Goal: Transaction & Acquisition: Purchase product/service

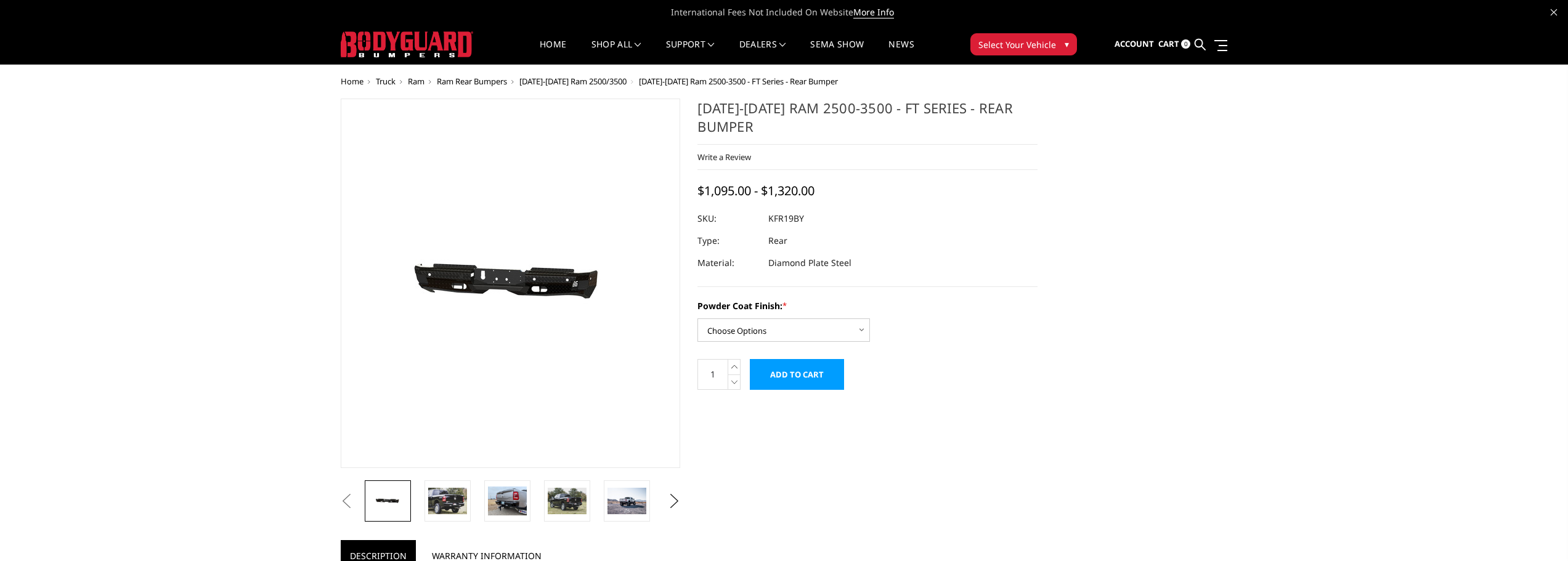
click at [452, 81] on span "Ram Rear Bumpers" at bounding box center [472, 81] width 70 height 11
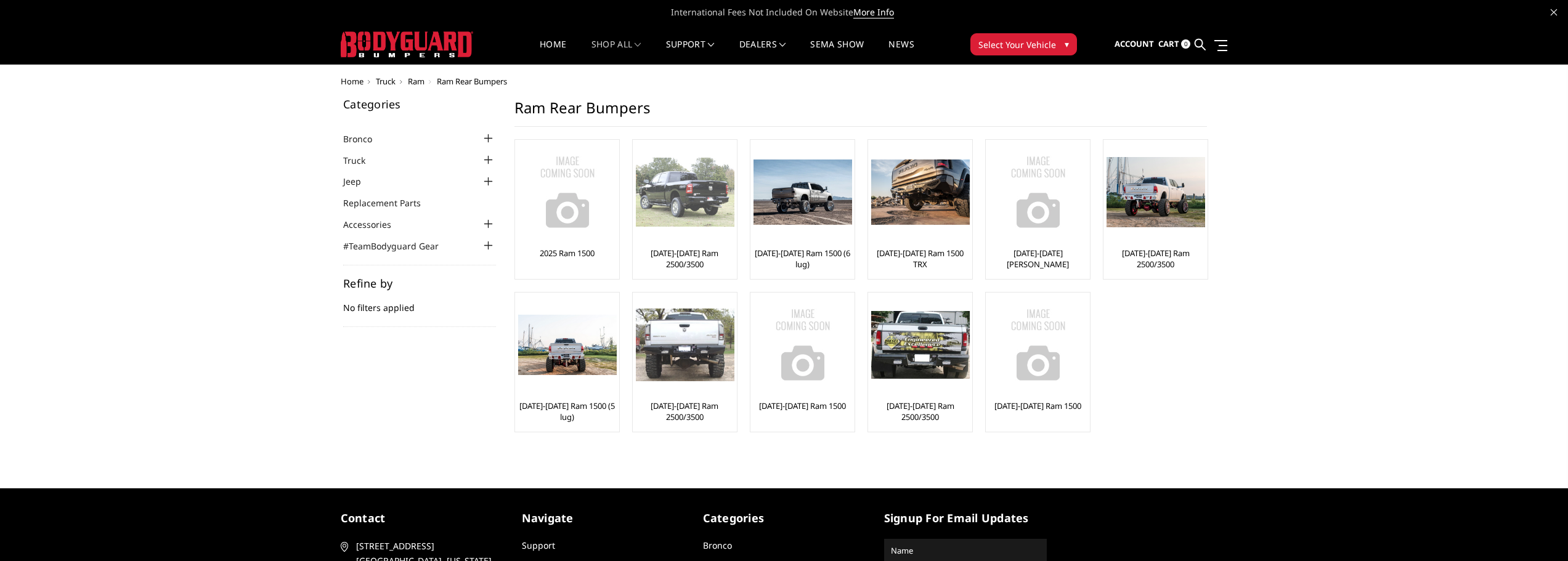
click at [697, 206] on img at bounding box center [685, 192] width 99 height 69
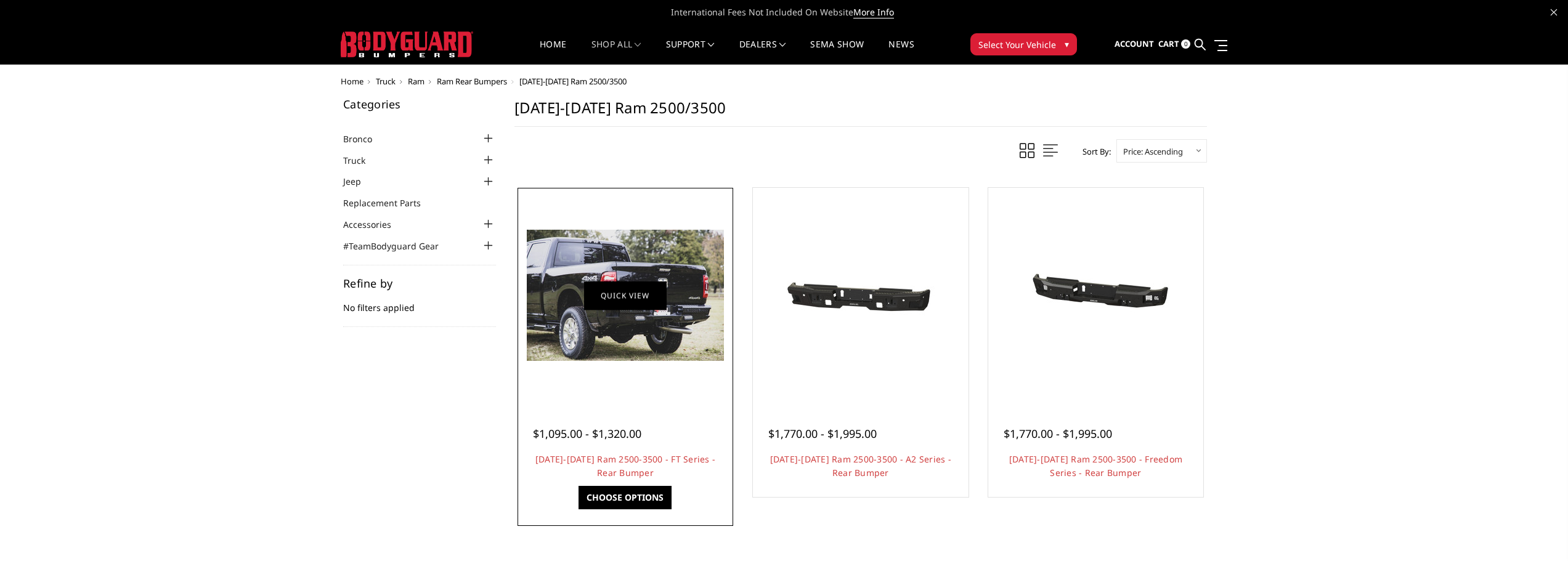
click at [630, 309] on link "Quick view" at bounding box center [625, 295] width 82 height 29
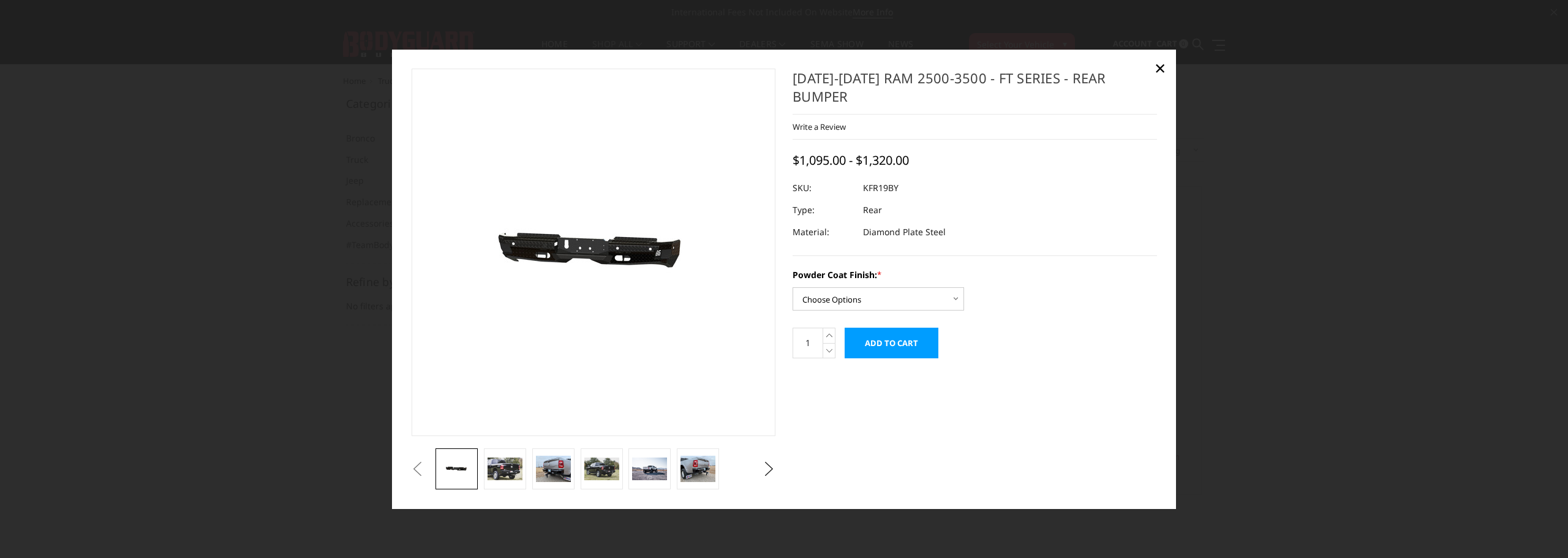
click at [616, 252] on img at bounding box center [568, 253] width 784 height 373
click at [507, 469] on img at bounding box center [505, 469] width 35 height 23
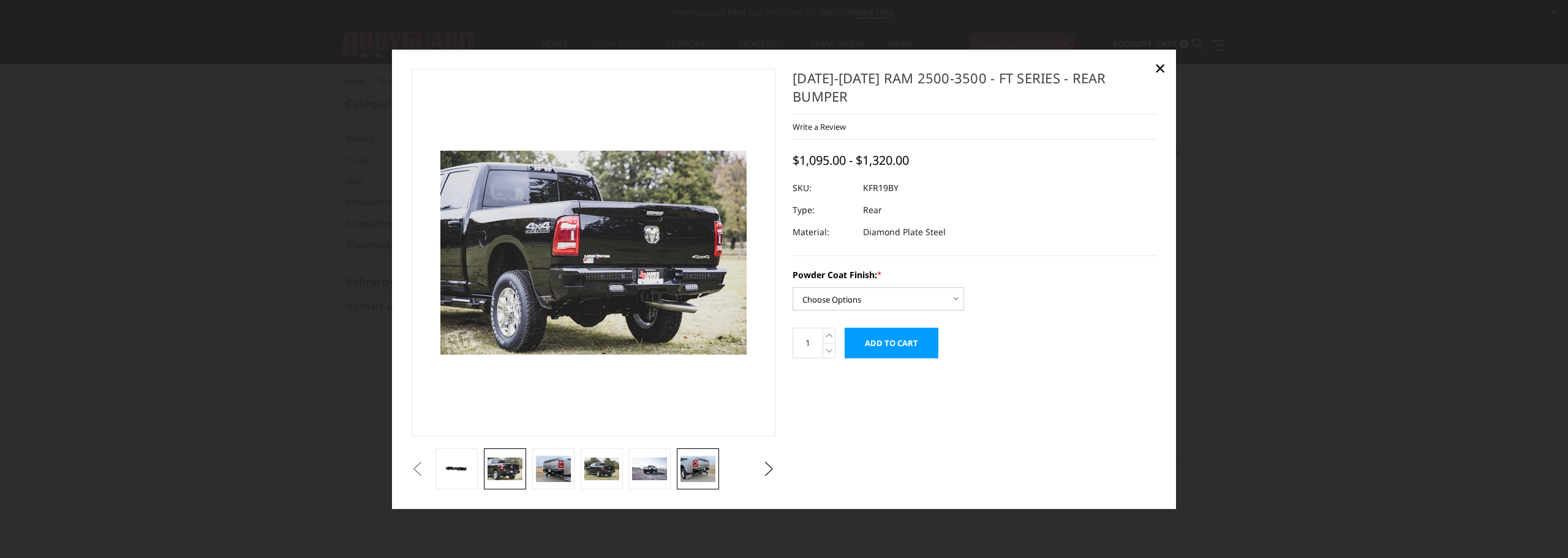
click at [700, 470] on img at bounding box center [698, 469] width 35 height 26
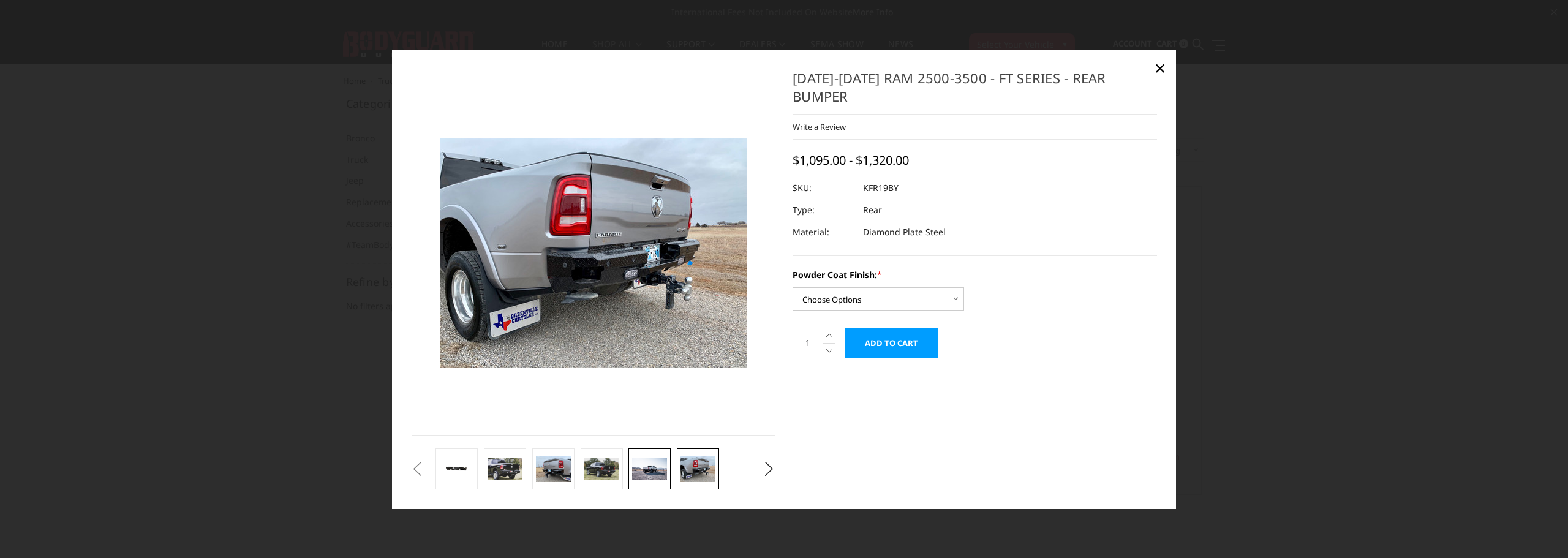
click at [664, 466] on img at bounding box center [650, 469] width 35 height 23
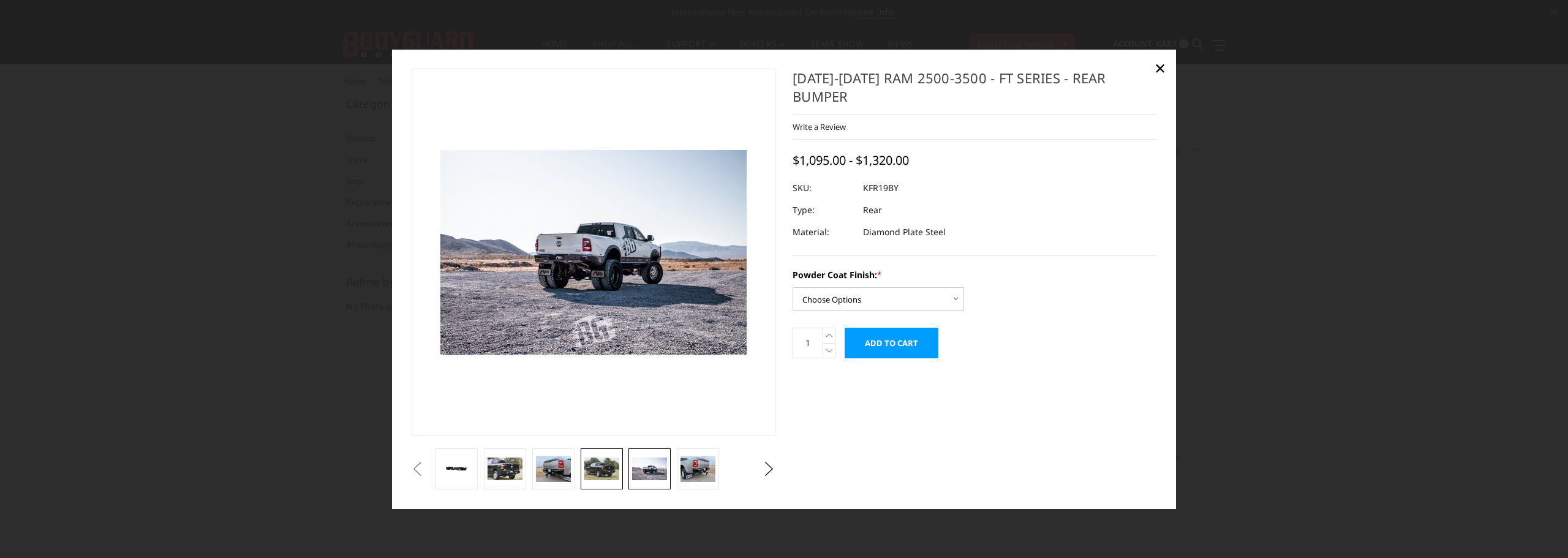
click at [599, 465] on img at bounding box center [602, 469] width 35 height 23
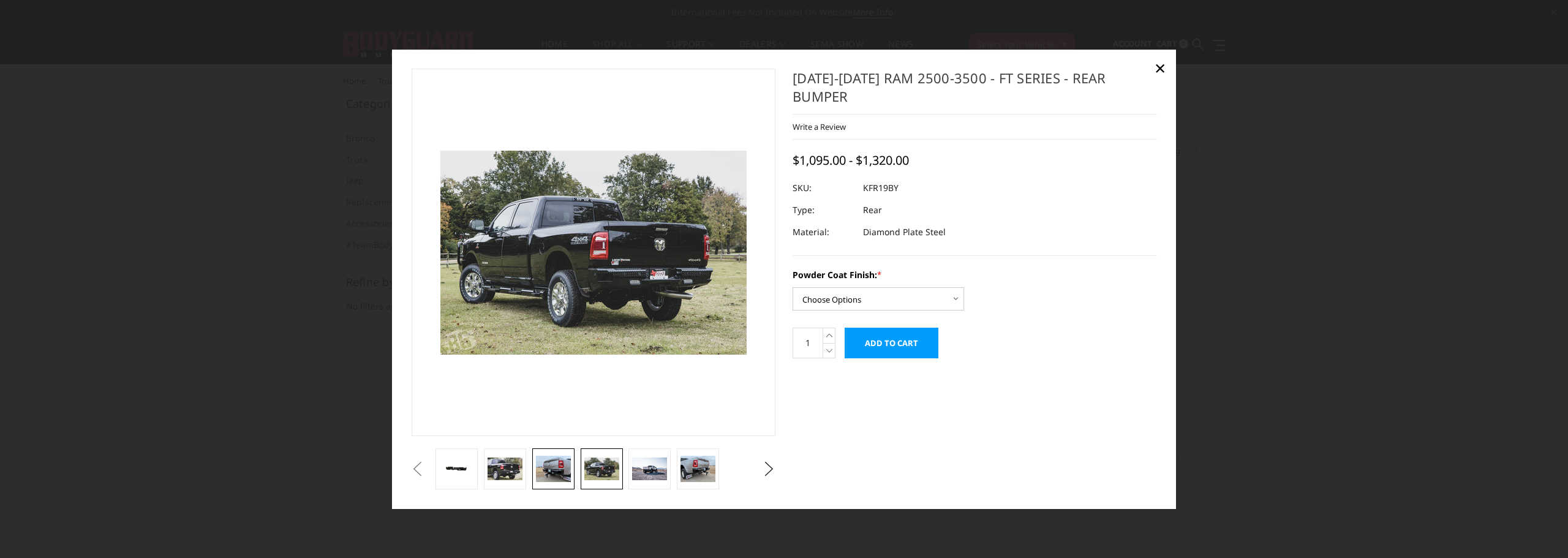
click at [551, 460] on img at bounding box center [553, 469] width 35 height 26
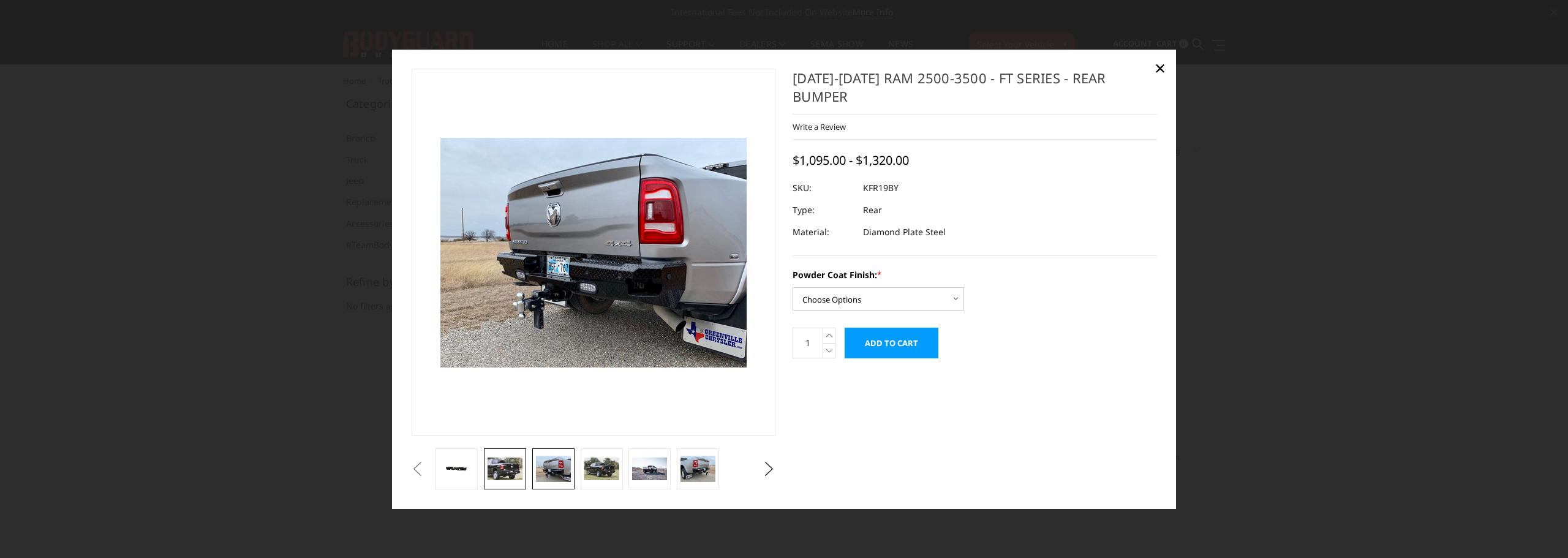
click at [497, 465] on img at bounding box center [505, 469] width 35 height 23
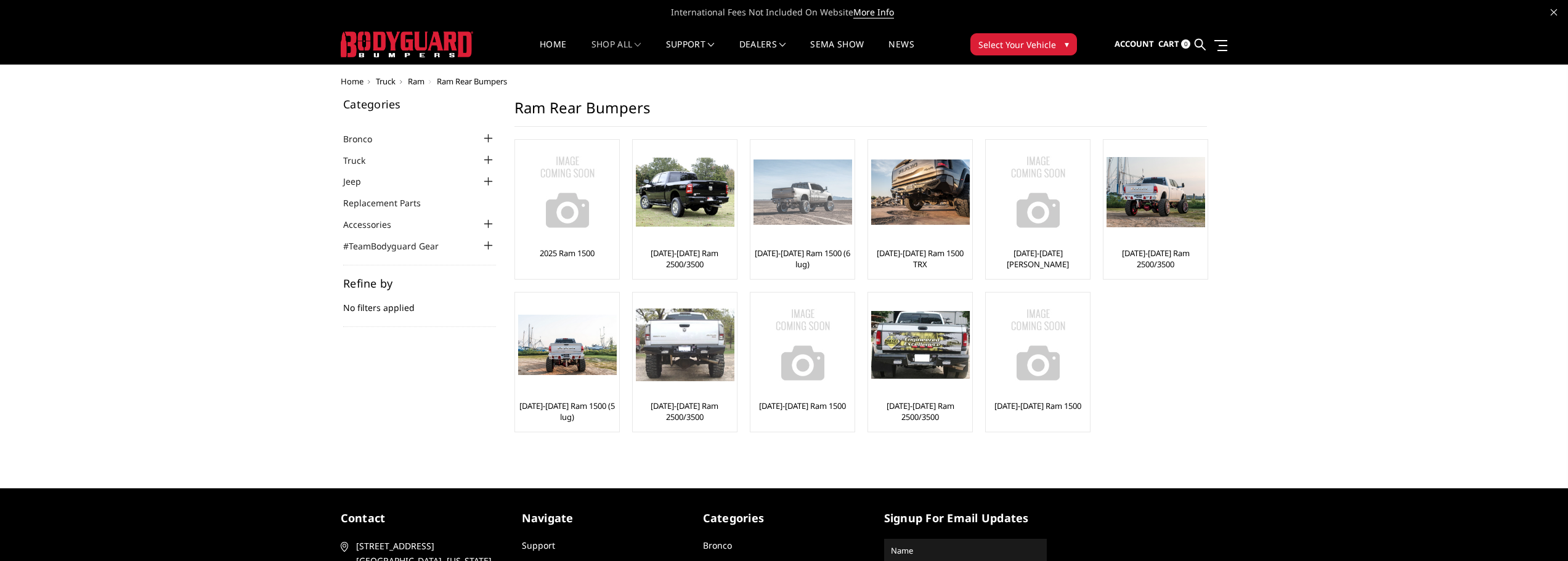
click at [807, 199] on img at bounding box center [803, 192] width 99 height 66
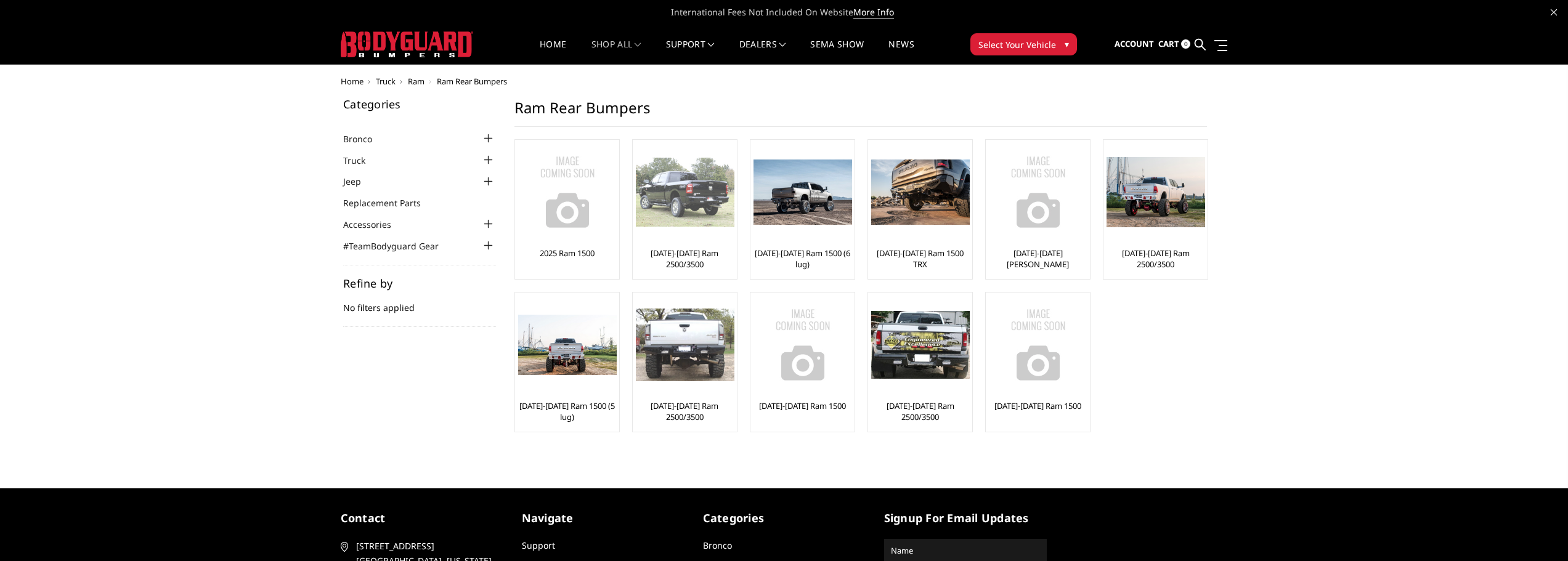
click at [698, 197] on img at bounding box center [685, 192] width 99 height 69
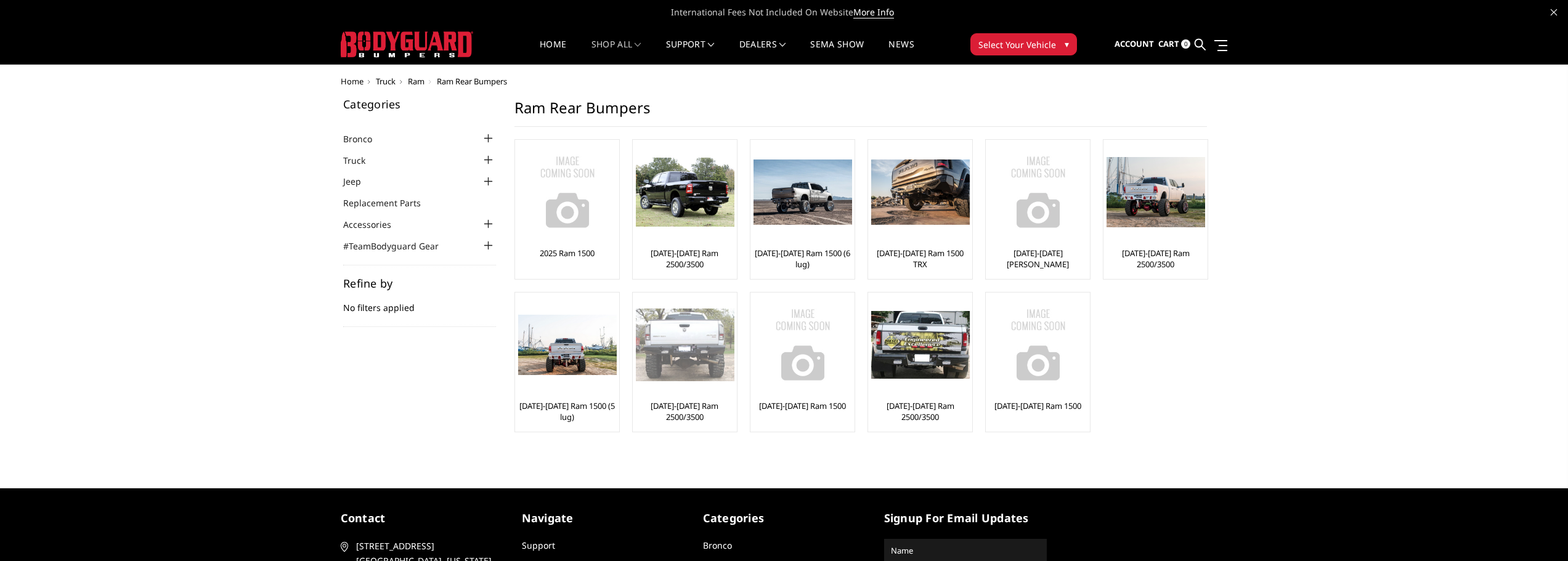
click at [675, 357] on img at bounding box center [685, 345] width 99 height 72
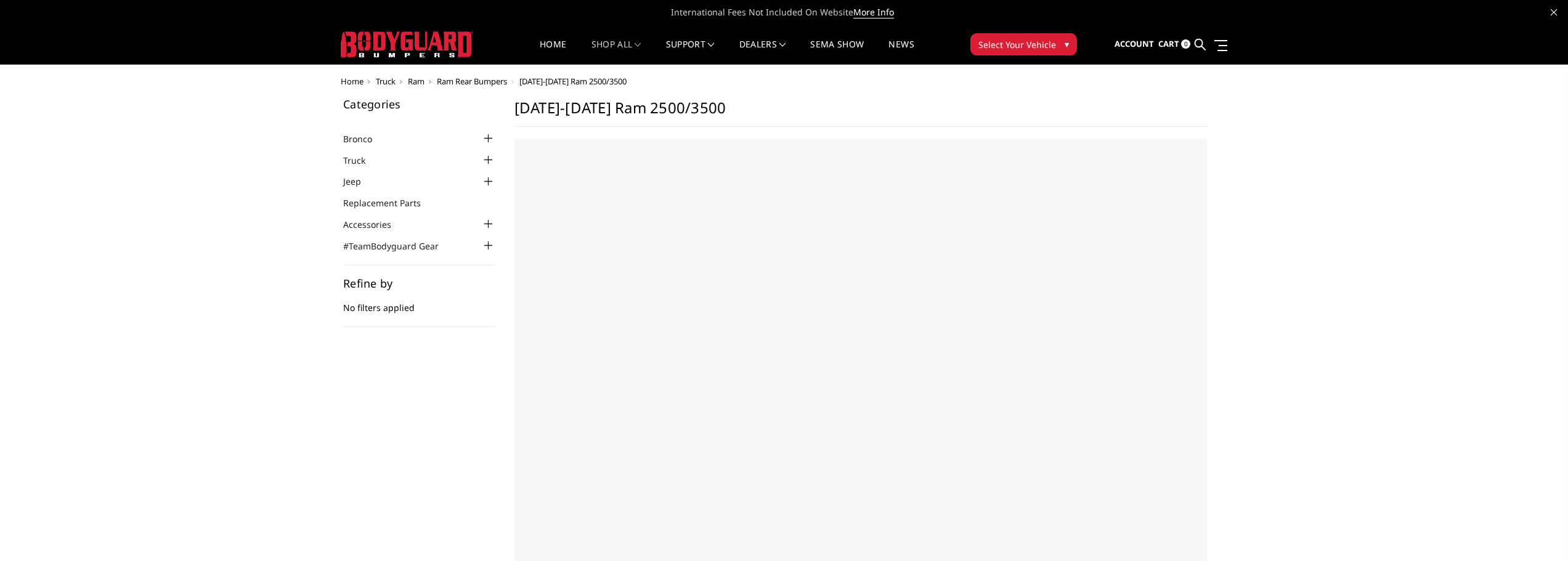
select select "US"
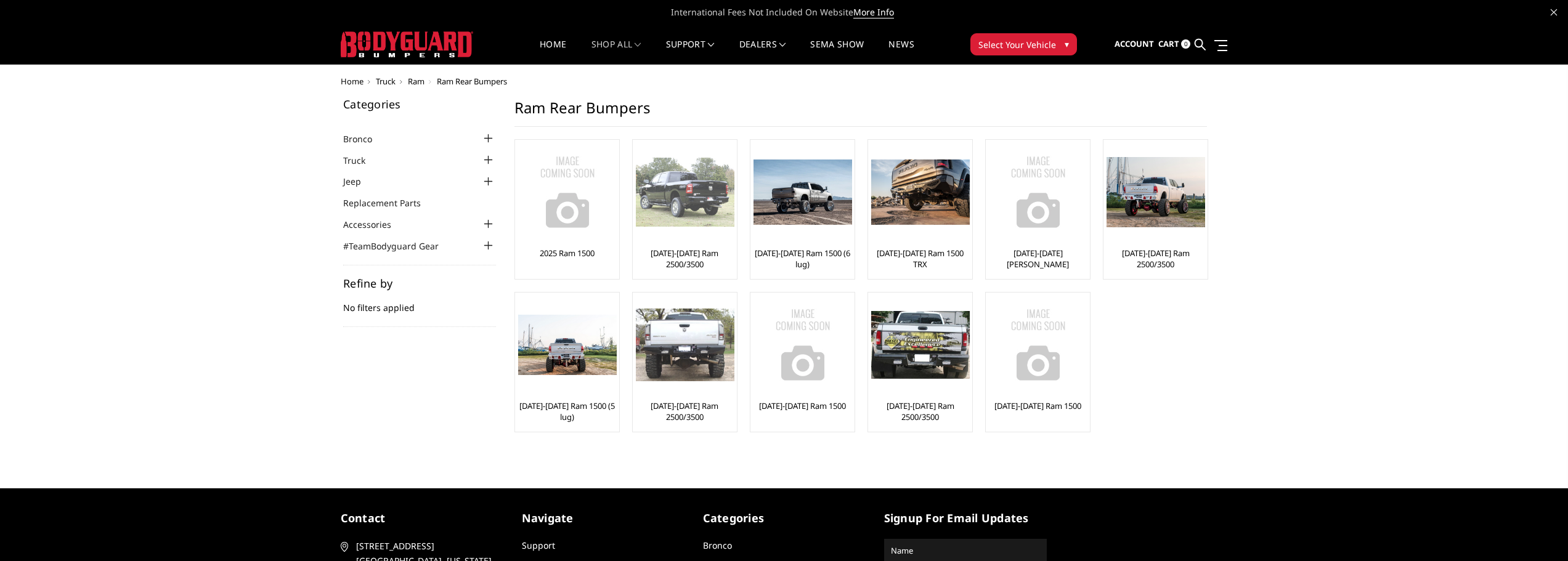
click at [665, 206] on img at bounding box center [685, 192] width 99 height 69
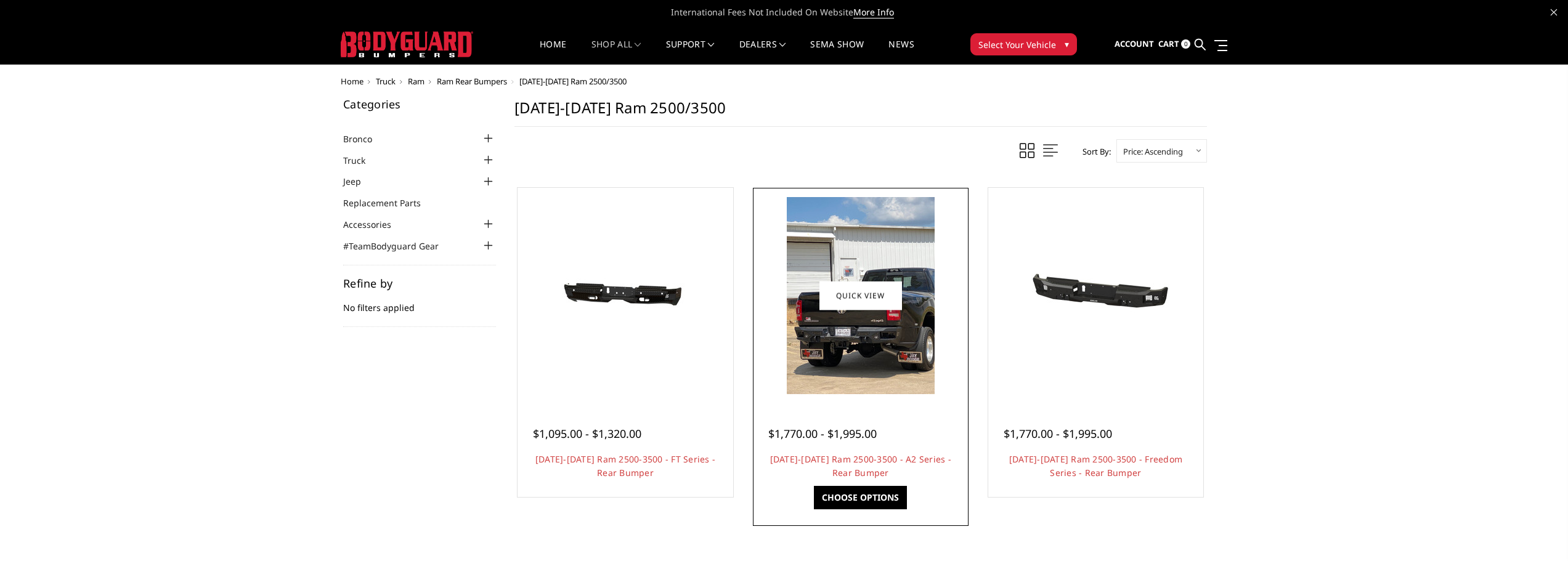
click at [883, 343] on img at bounding box center [860, 296] width 148 height 197
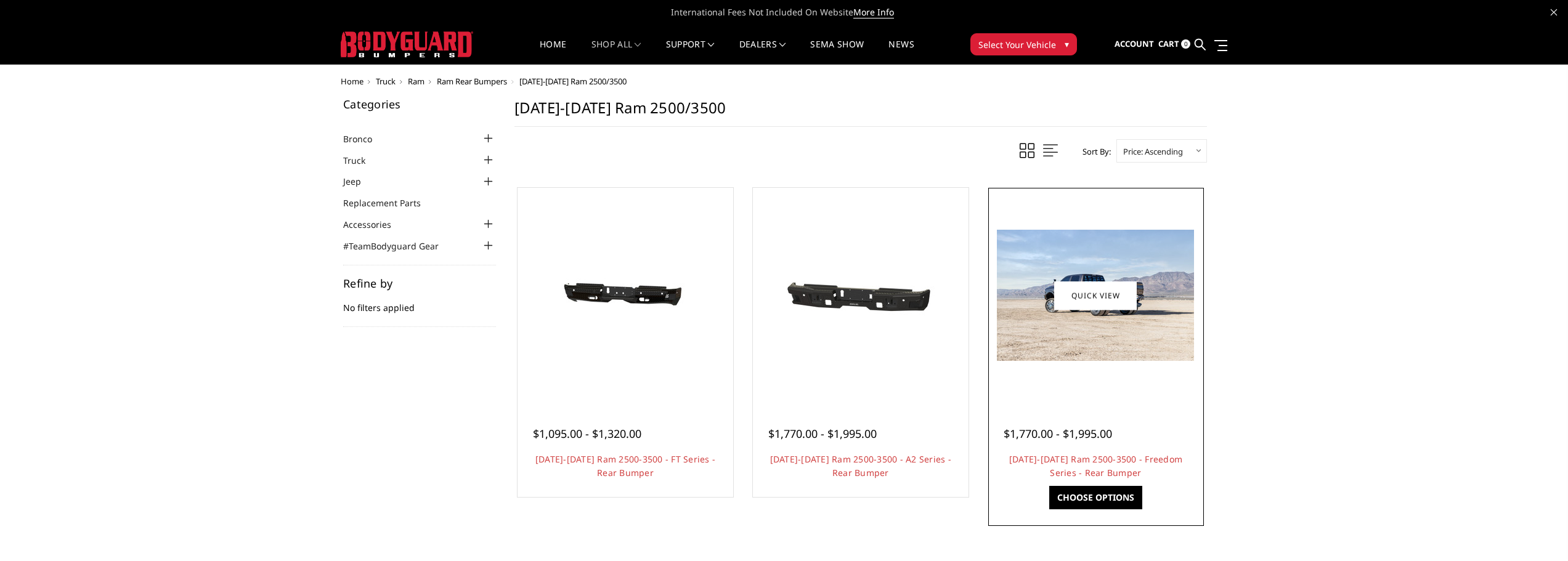
click at [1049, 329] on img at bounding box center [1096, 295] width 197 height 131
click at [1078, 333] on img at bounding box center [1096, 295] width 197 height 131
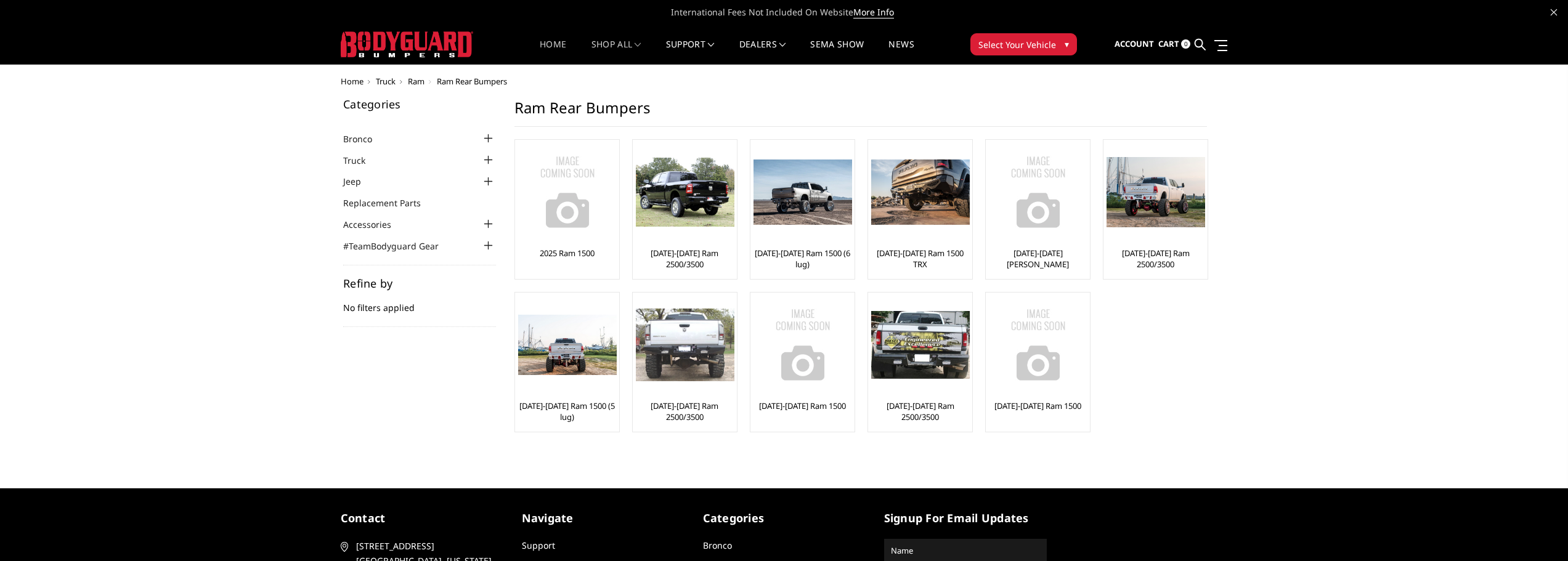
click at [555, 42] on link "Home" at bounding box center [553, 52] width 26 height 24
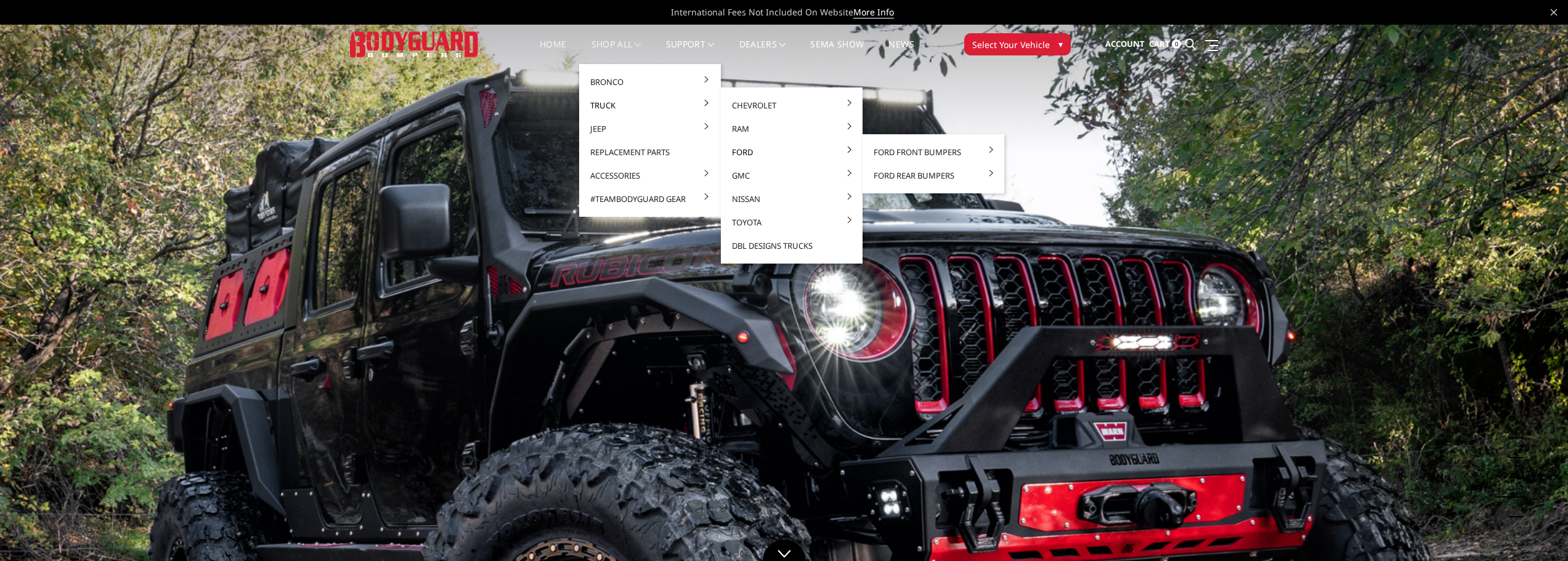
click at [738, 154] on link "Ford" at bounding box center [791, 152] width 132 height 23
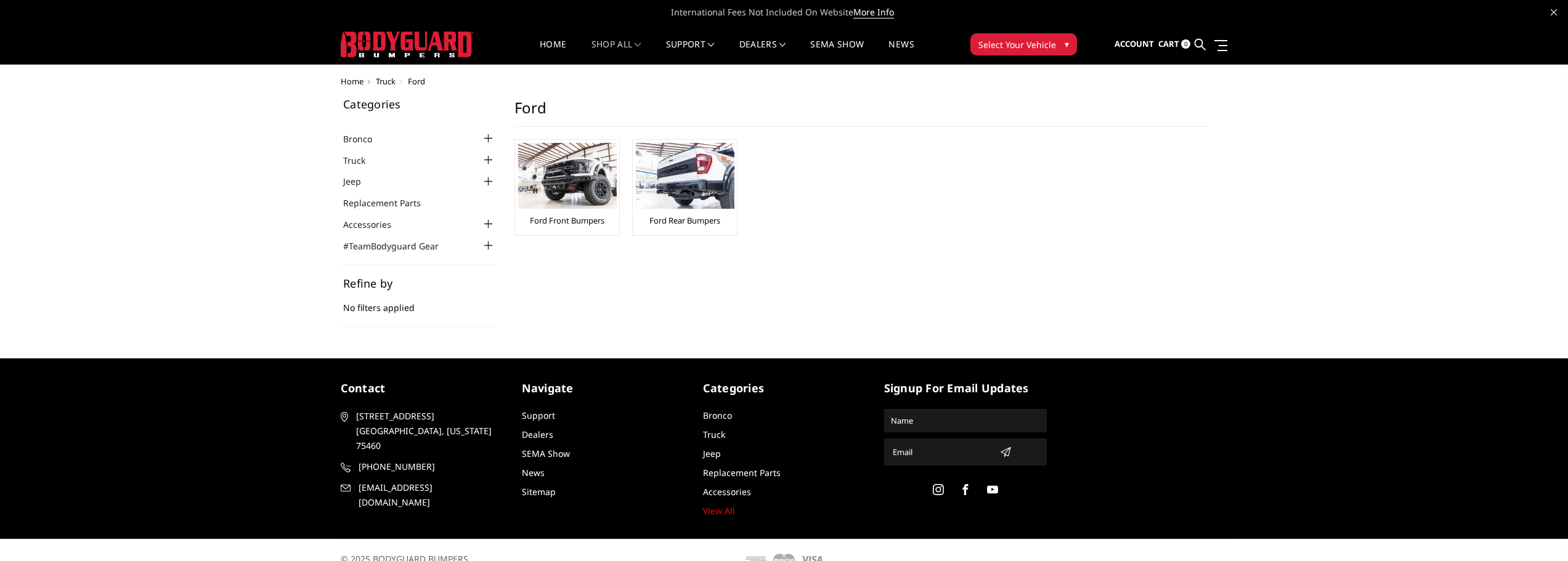
drag, startPoint x: 0, startPoint y: 0, endPoint x: 890, endPoint y: 154, distance: 903.2
click at [890, 154] on ul "Ford Front Bumpers Ford Rear Bumpers" at bounding box center [861, 194] width 717 height 109
click at [568, 188] on img at bounding box center [567, 176] width 99 height 66
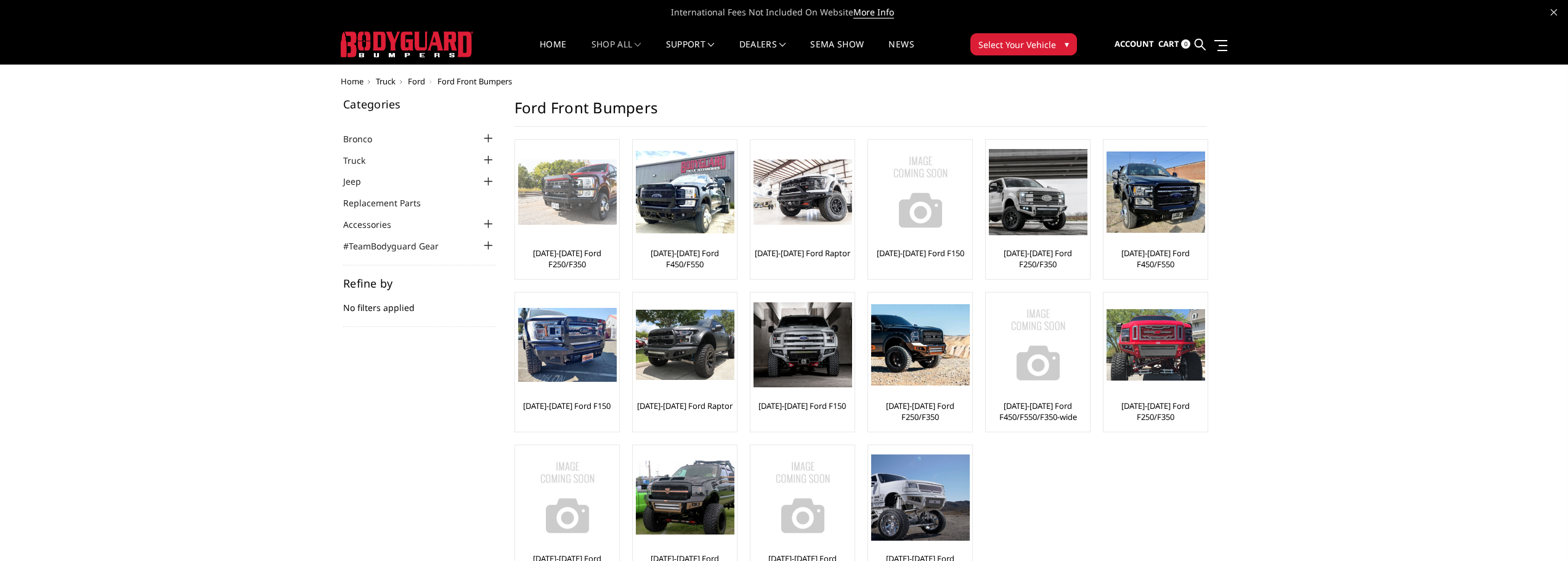
click at [593, 199] on img at bounding box center [567, 192] width 99 height 66
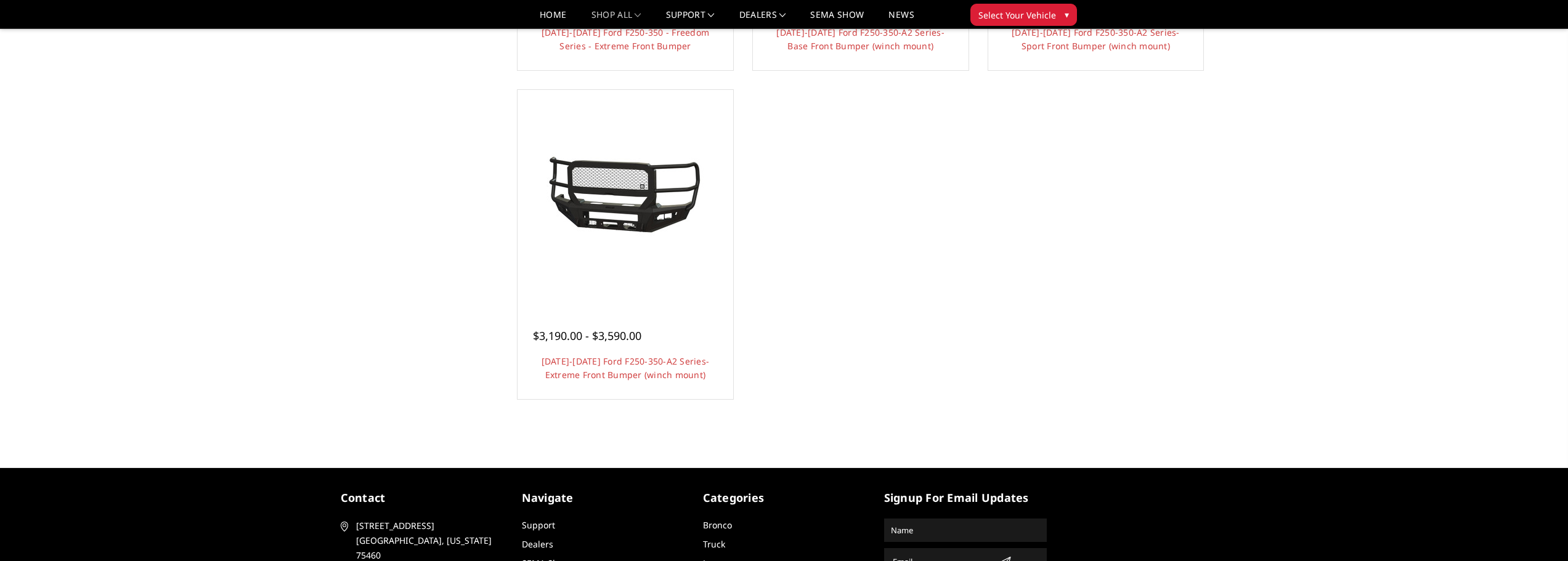
scroll to position [1068, 0]
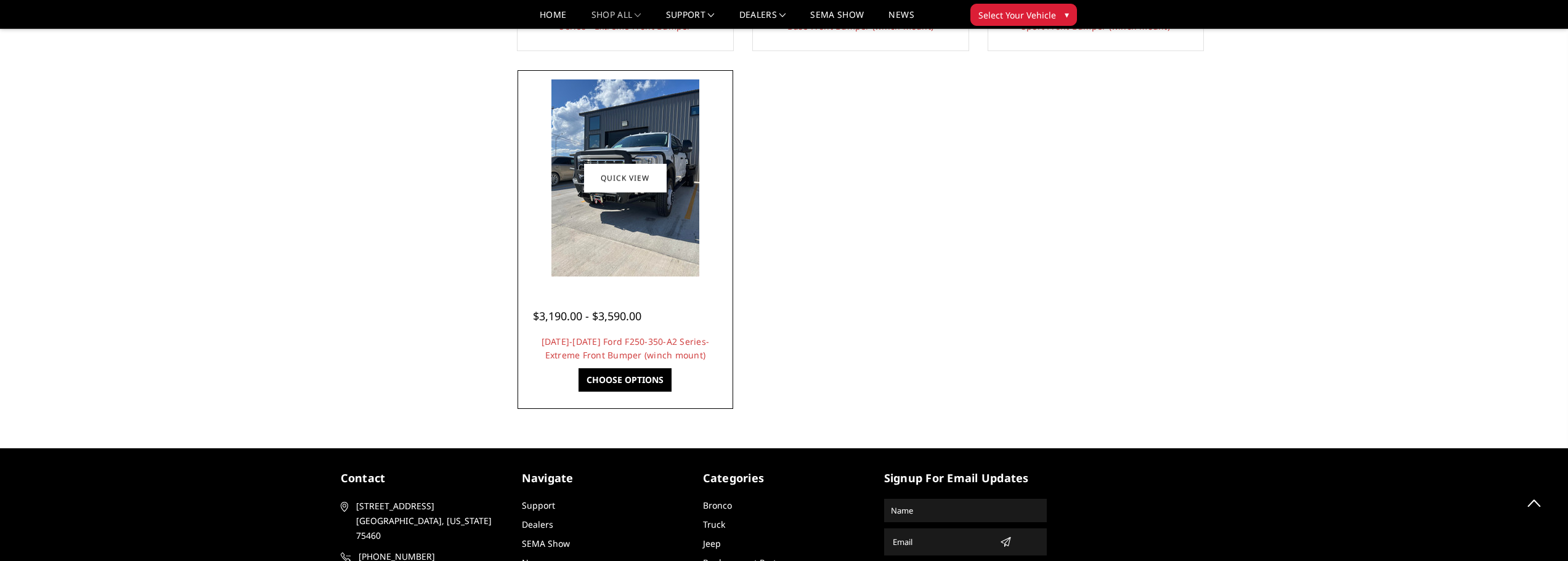
click at [613, 215] on img at bounding box center [625, 178] width 148 height 197
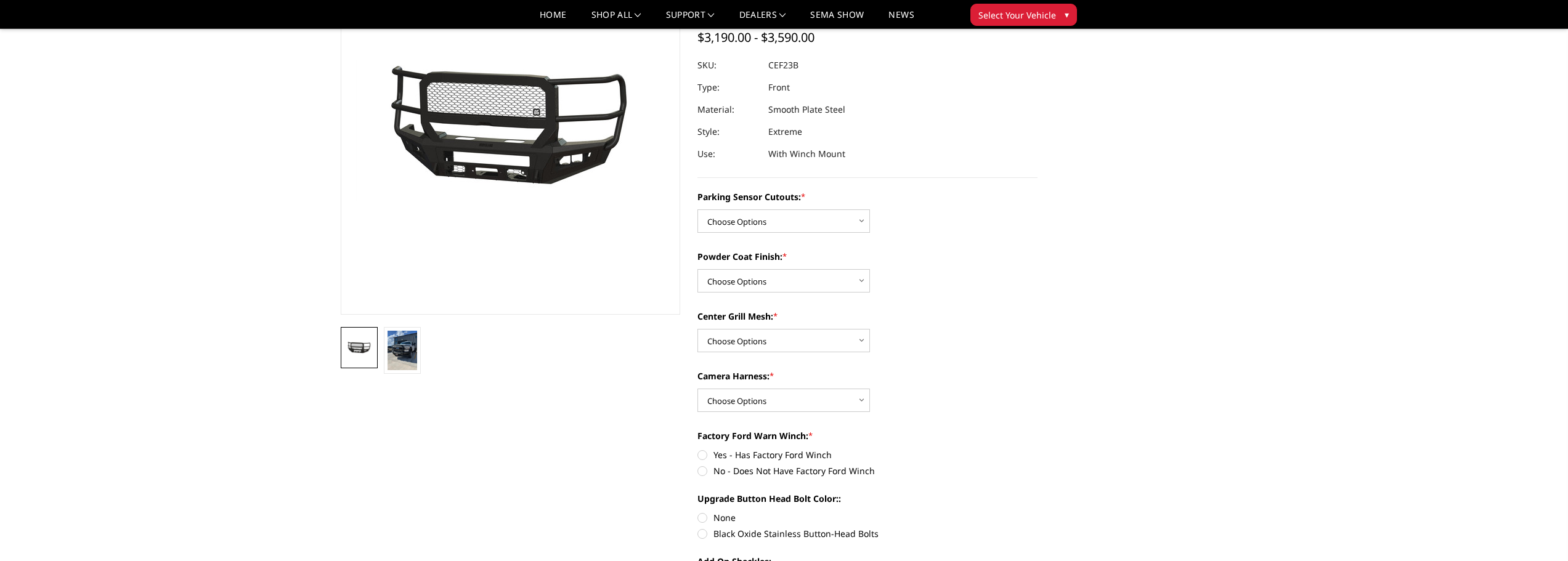
scroll to position [164, 0]
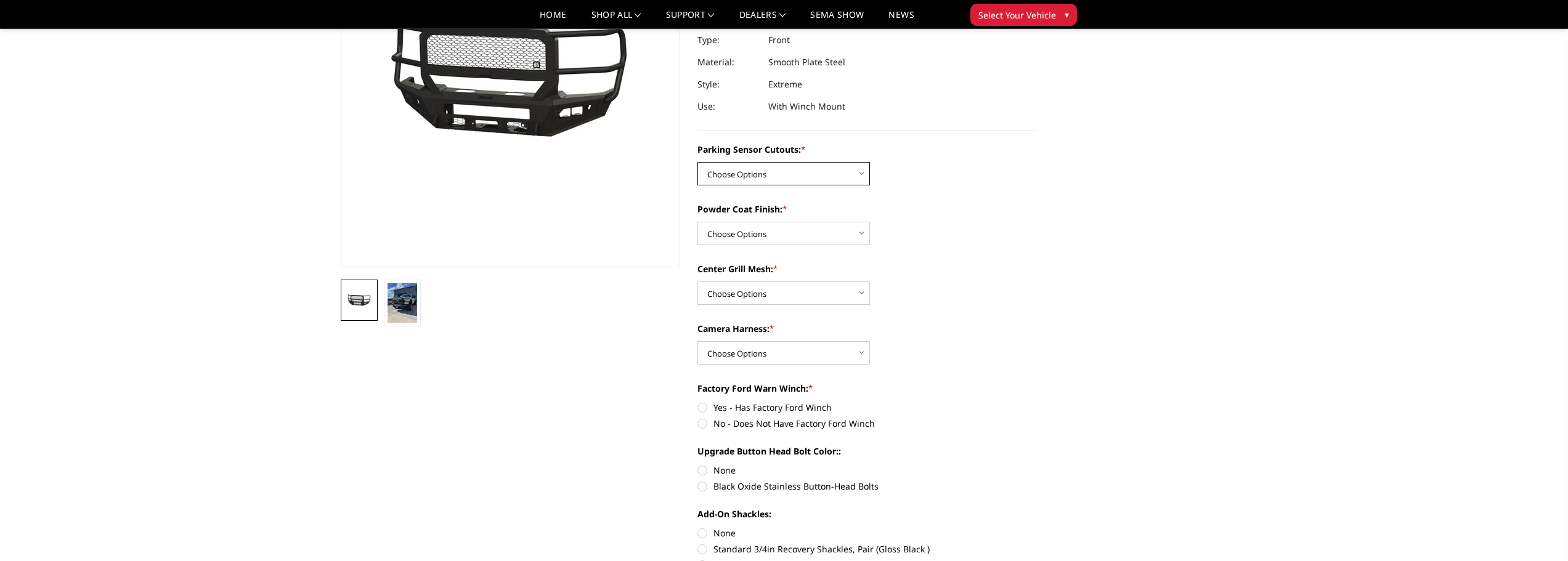
click at [861, 174] on select "Choose Options No-Without Parking Sensor Cutouts Yes-With Parking Sensor Cutouts" at bounding box center [783, 173] width 172 height 23
select select "2421"
click at [697, 162] on select "Choose Options No-Without Parking Sensor Cutouts Yes-With Parking Sensor Cutouts" at bounding box center [783, 173] width 172 height 23
click at [863, 231] on select "Choose Options Bare Metal Textured Black Powder Coat" at bounding box center [783, 233] width 172 height 23
select select "2423"
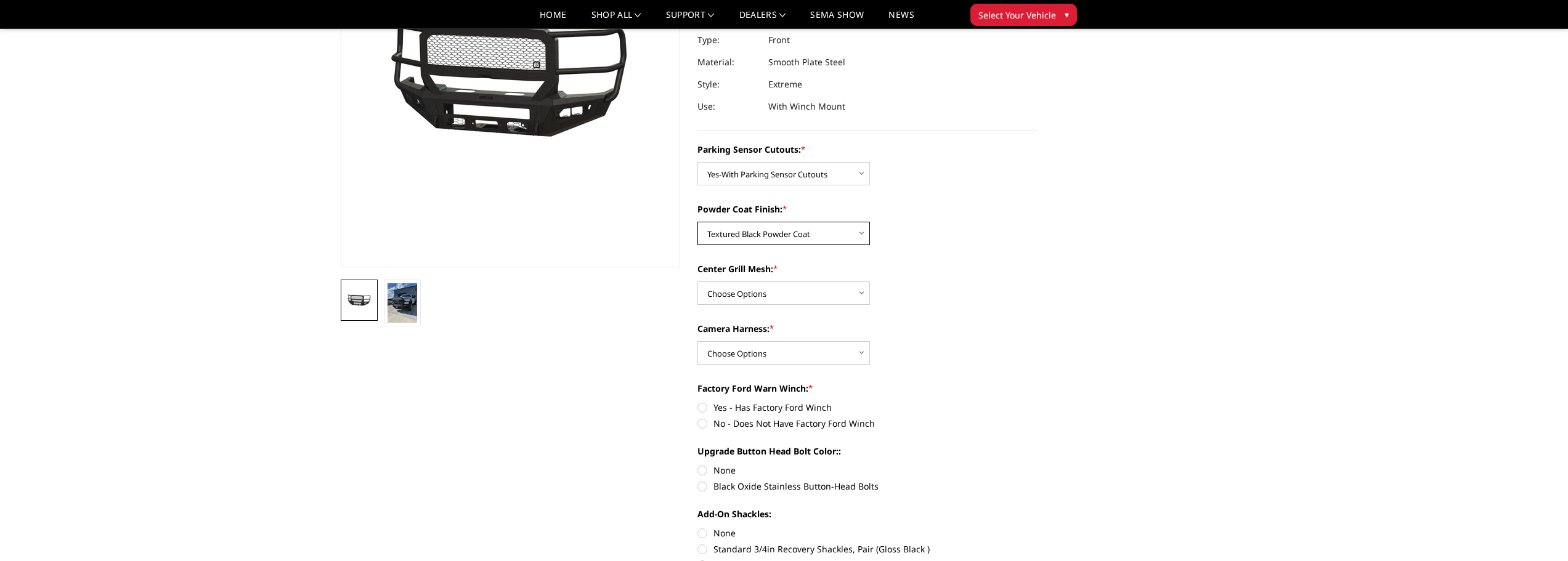
click at [697, 222] on select "Choose Options Bare Metal Textured Black Powder Coat" at bounding box center [783, 233] width 172 height 23
click at [863, 293] on select "Choose Options With Center Grill Mesh Without Center Grill Mesh" at bounding box center [783, 293] width 172 height 23
select select "2425"
click at [697, 282] on select "Choose Options With Center Grill Mesh Without Center Grill Mesh" at bounding box center [783, 293] width 172 height 23
click at [860, 350] on select "Choose Options WITH Camera Harness WITHOUT Camera Harness" at bounding box center [783, 352] width 172 height 23
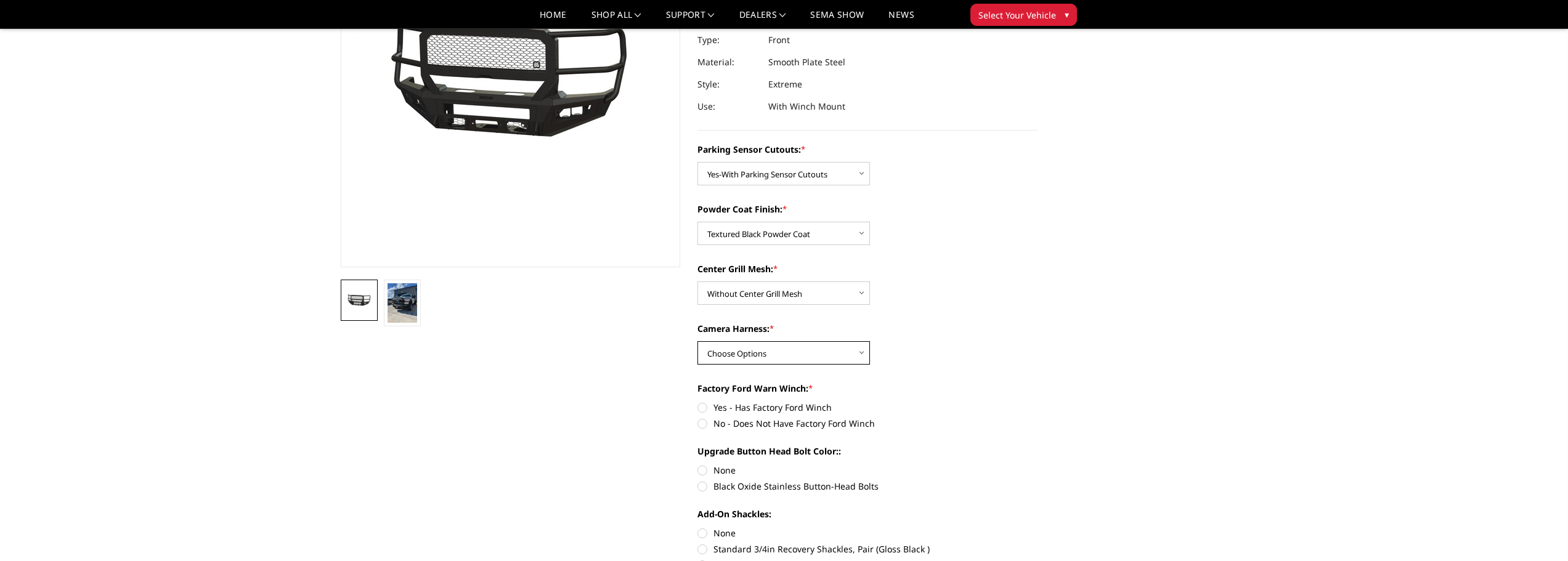
select select "2426"
click at [697, 341] on select "Choose Options WITH Camera Harness WITHOUT Camera Harness" at bounding box center [783, 352] width 172 height 23
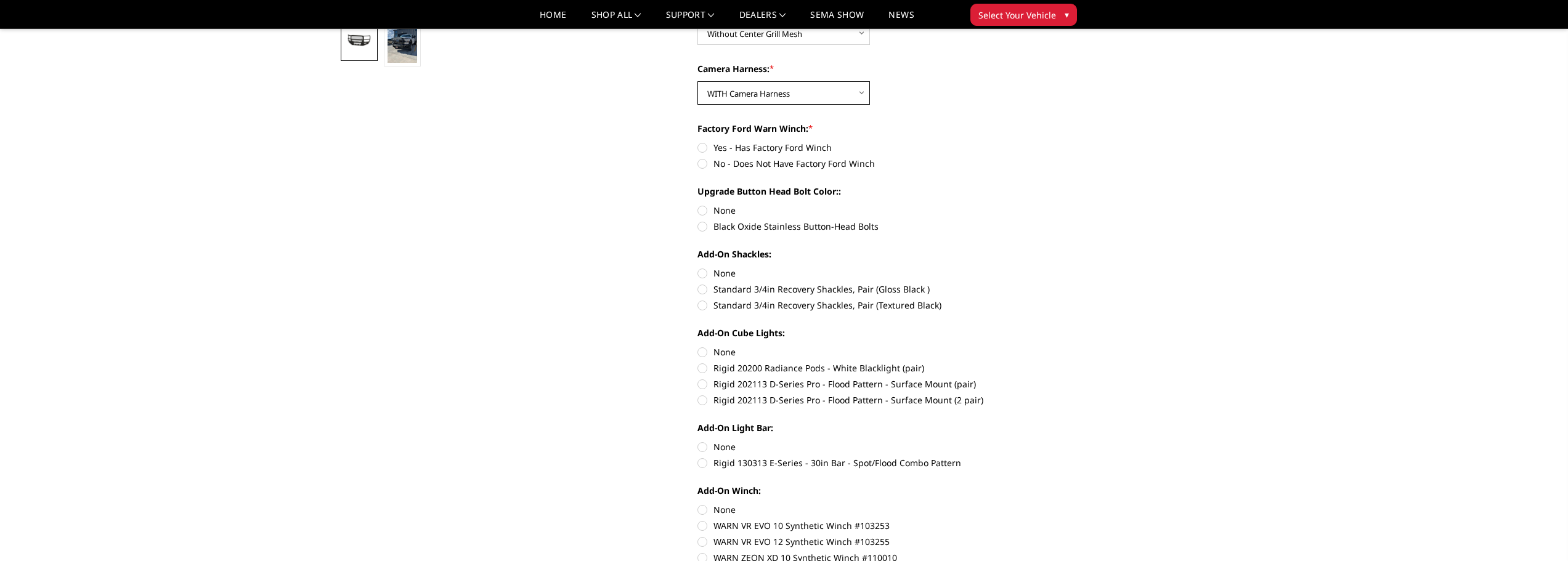
scroll to position [411, 0]
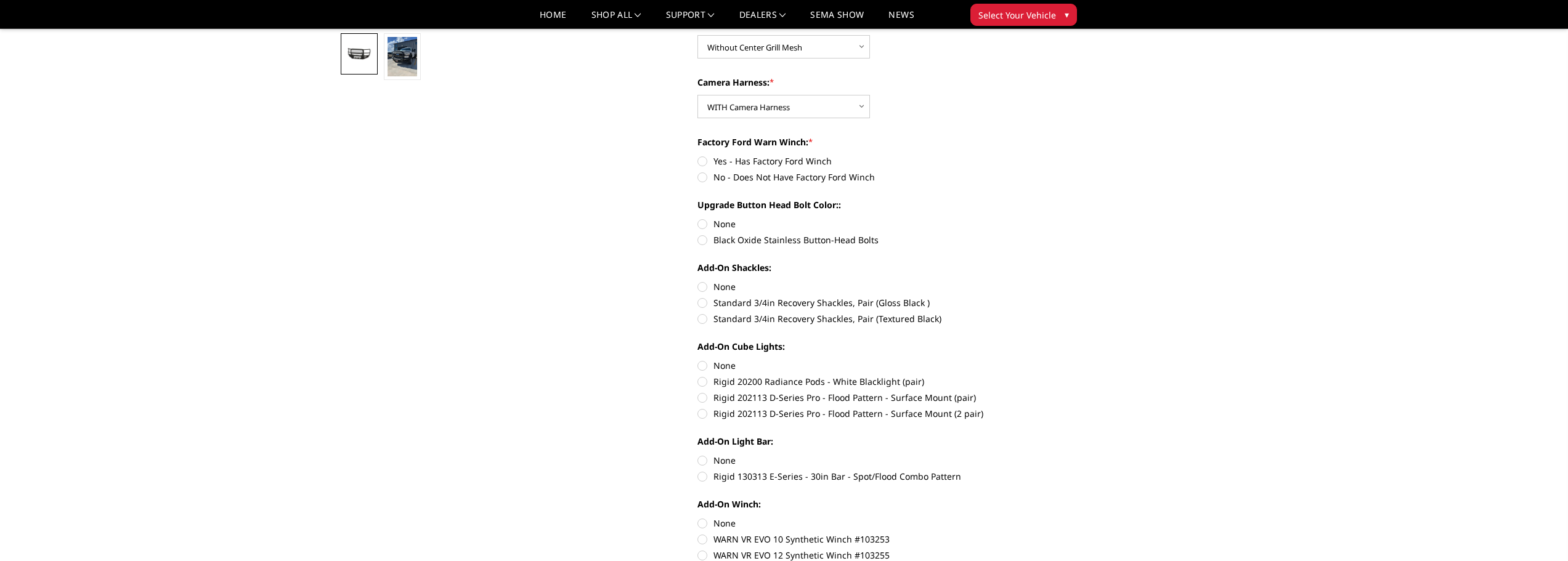
click at [703, 242] on label "Black Oxide Stainless Button-Head Bolts" at bounding box center [867, 240] width 340 height 13
click at [1038, 218] on input "Black Oxide Stainless Button-Head Bolts" at bounding box center [1038, 217] width 1 height 1
radio input "true"
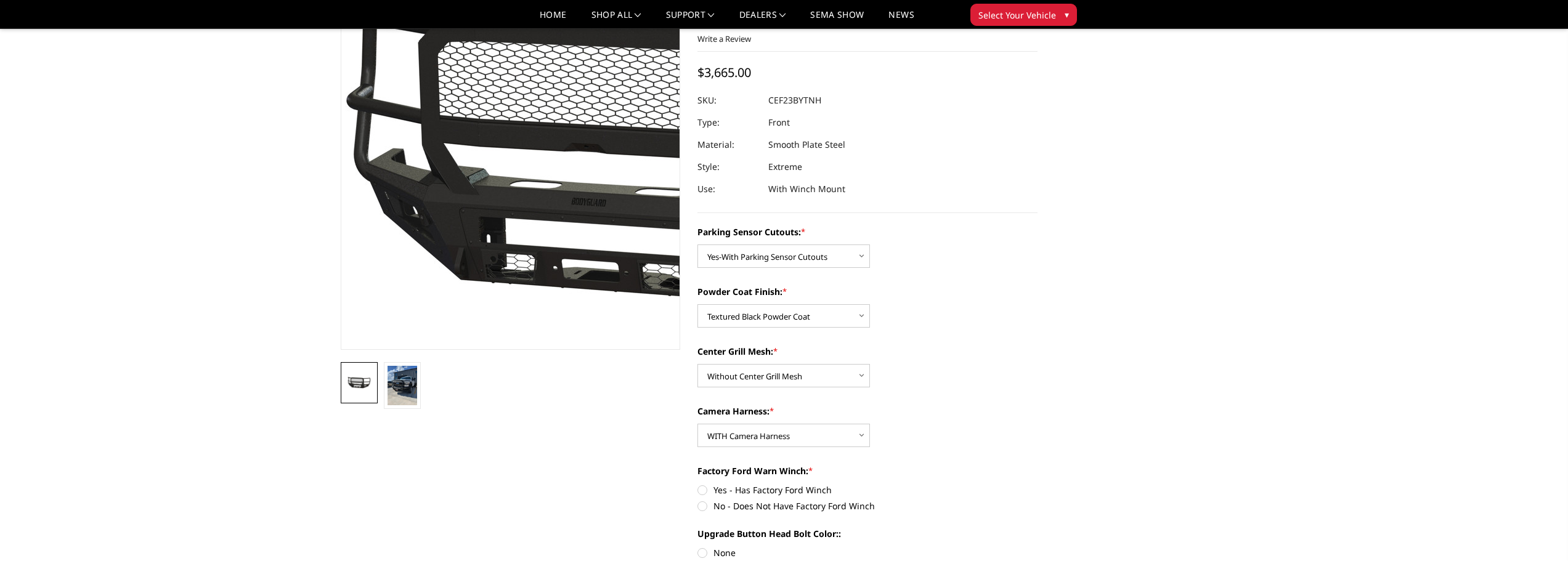
scroll to position [0, 0]
